Goal: Check status: Check status

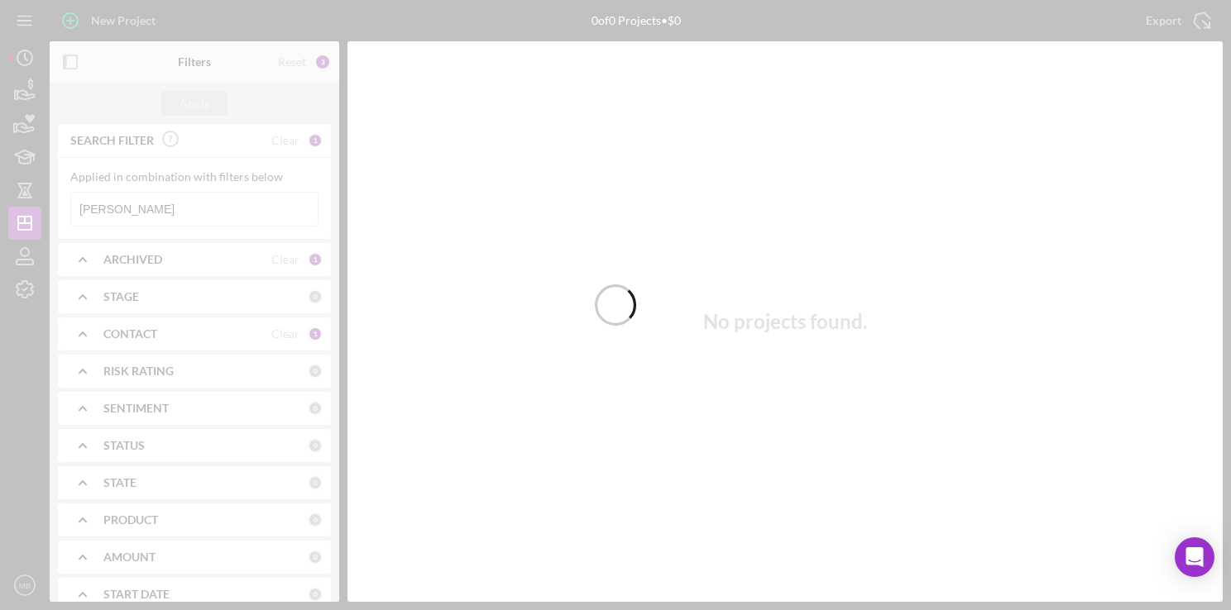
click at [224, 210] on div at bounding box center [615, 305] width 1231 height 610
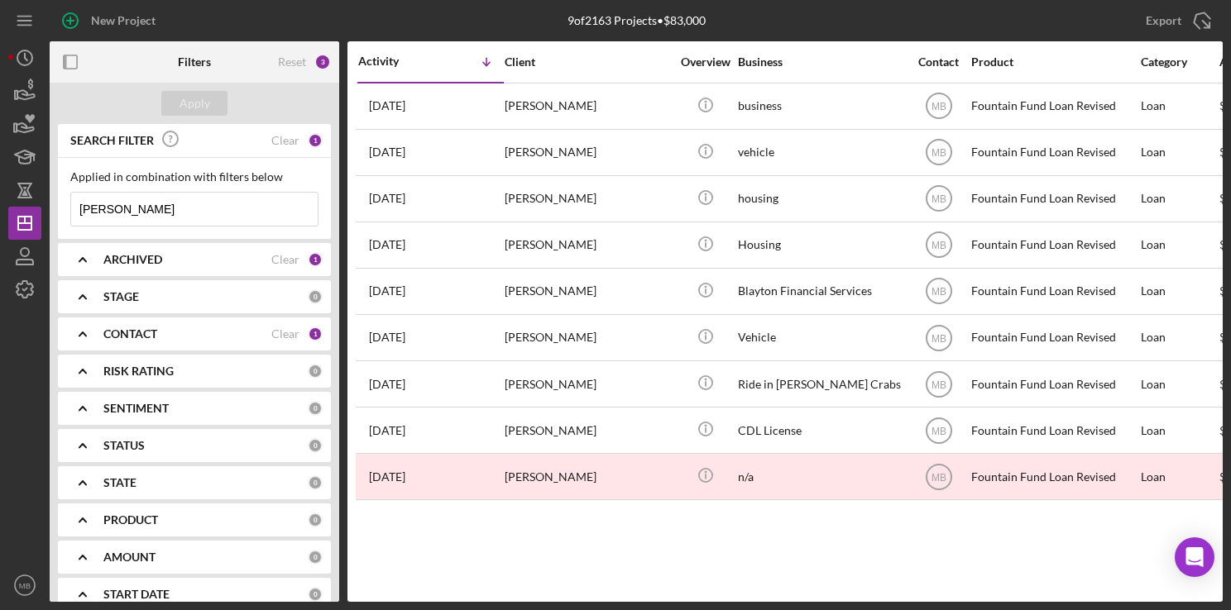
click at [224, 210] on input "[PERSON_NAME]" at bounding box center [194, 209] width 246 height 33
type input "j"
click at [216, 197] on input "[PERSON_NAME]" at bounding box center [194, 209] width 246 height 33
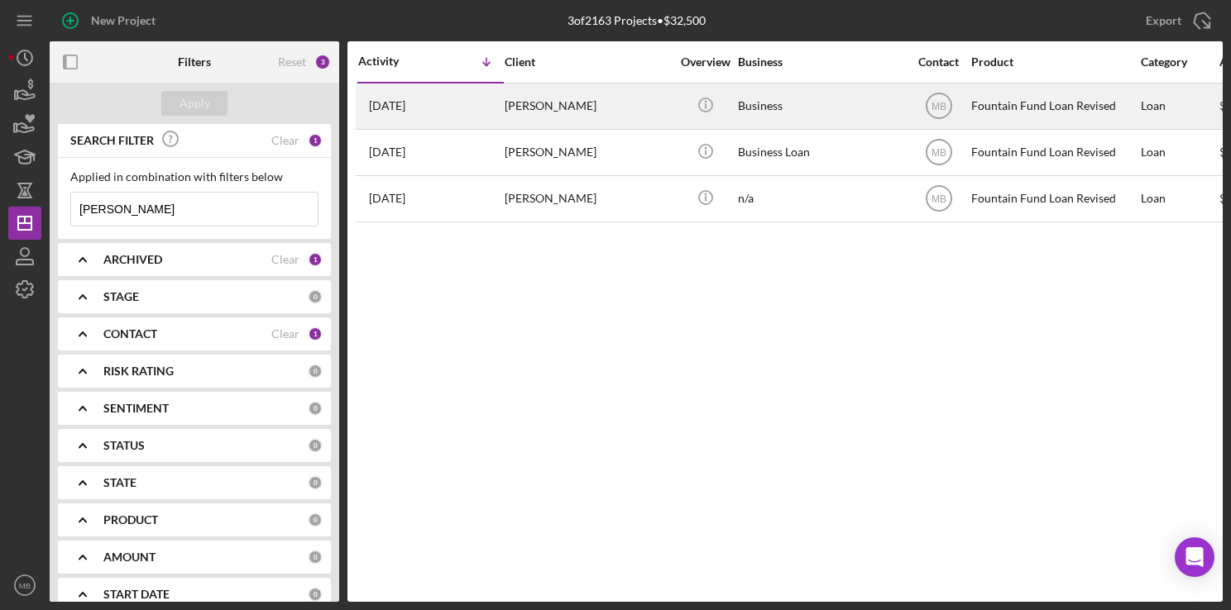
type input "[PERSON_NAME]"
click at [479, 109] on div "[DATE] [PERSON_NAME]" at bounding box center [430, 106] width 145 height 44
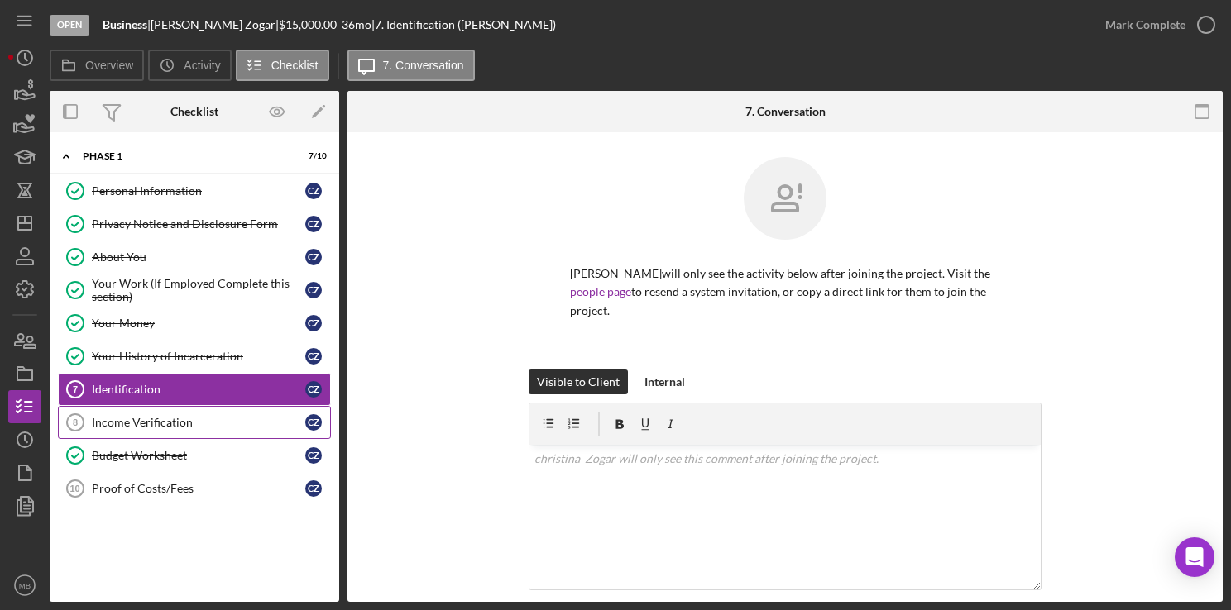
click at [179, 416] on div "Income Verification" at bounding box center [198, 422] width 213 height 13
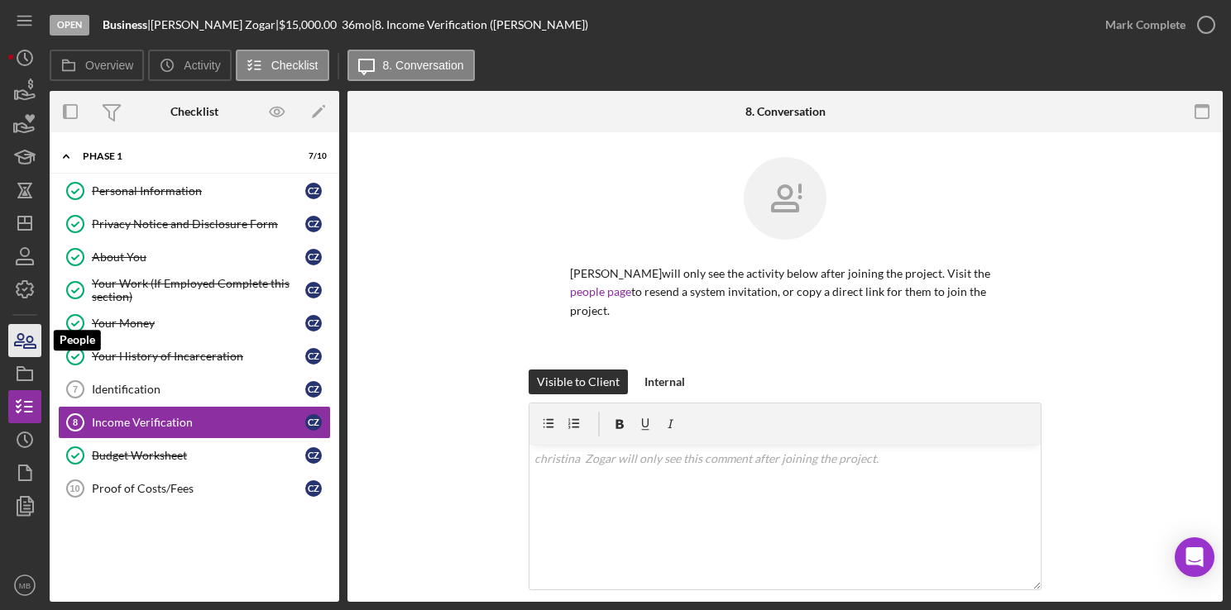
click at [21, 342] on icon "button" at bounding box center [19, 340] width 9 height 12
